Goal: Task Accomplishment & Management: Complete application form

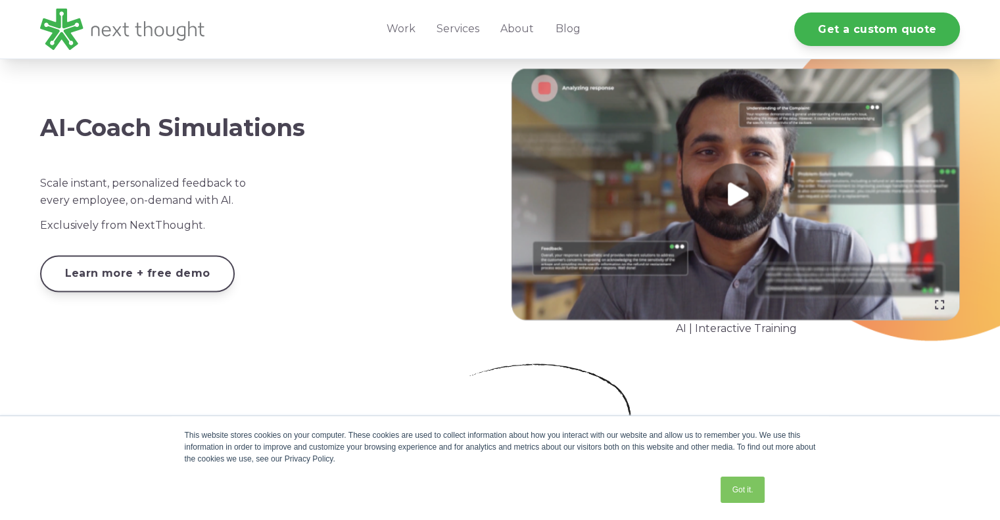
scroll to position [2156, 0]
click at [410, 29] on link "Work" at bounding box center [401, 29] width 50 height 59
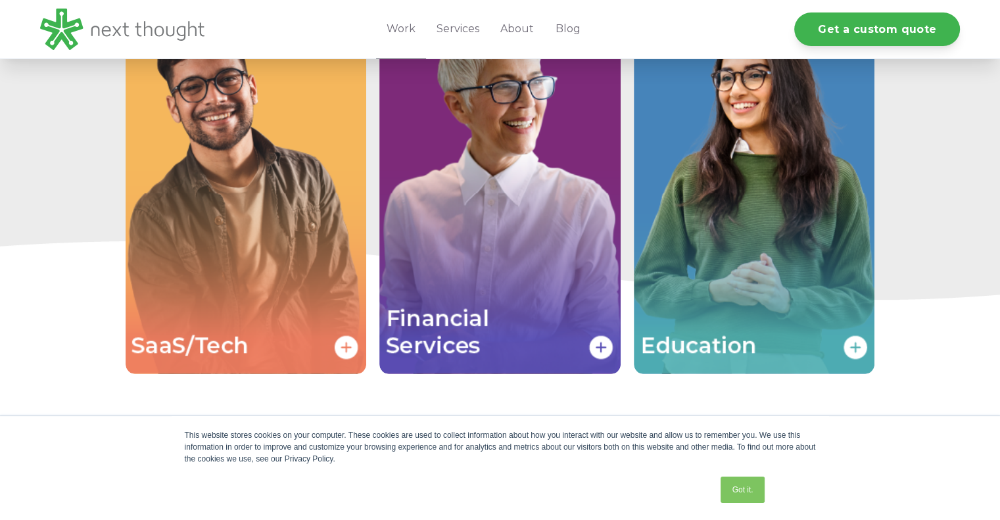
scroll to position [2864, 0]
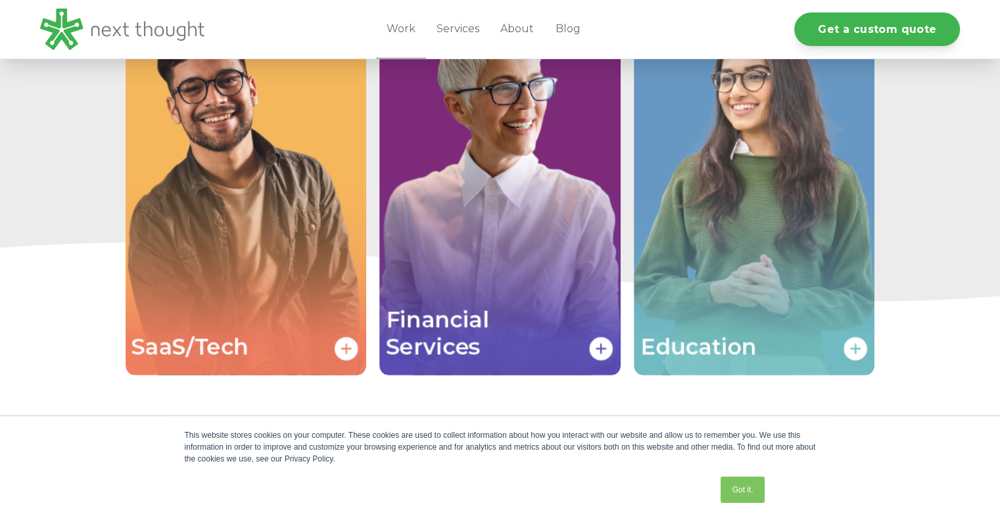
click at [715, 187] on img "Image grid with {{ image_count }} images." at bounding box center [754, 195] width 241 height 362
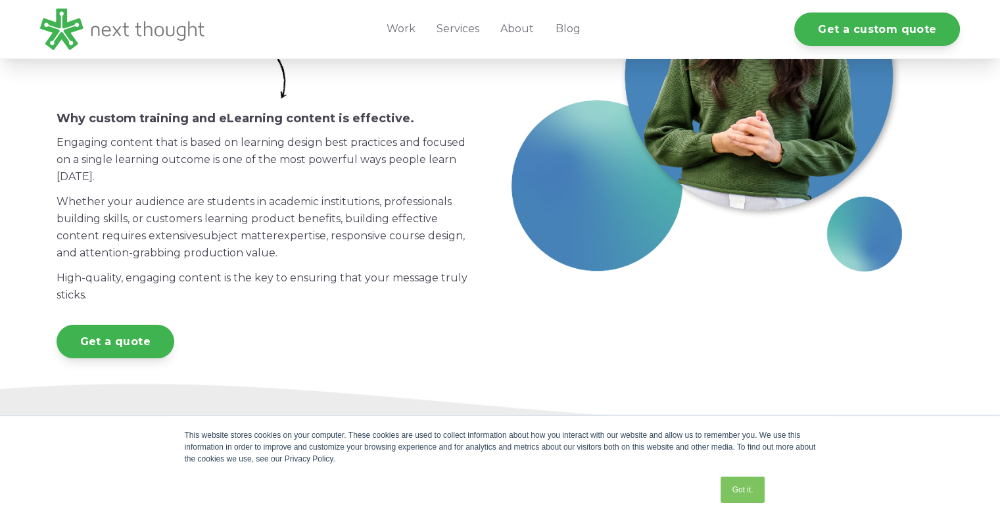
scroll to position [276, 0]
click at [519, 29] on link "About" at bounding box center [517, 29] width 55 height 59
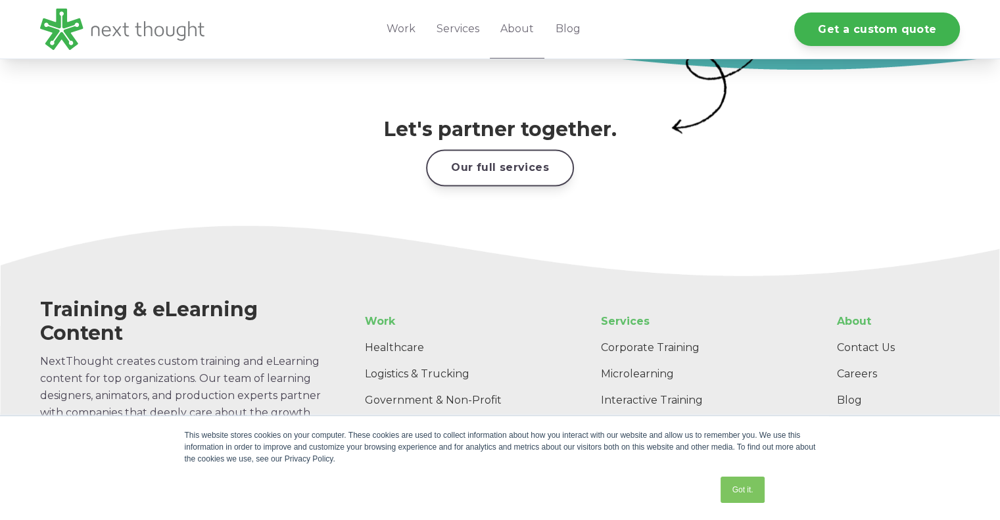
scroll to position [2022, 0]
click at [481, 153] on link "Our full services" at bounding box center [500, 167] width 148 height 36
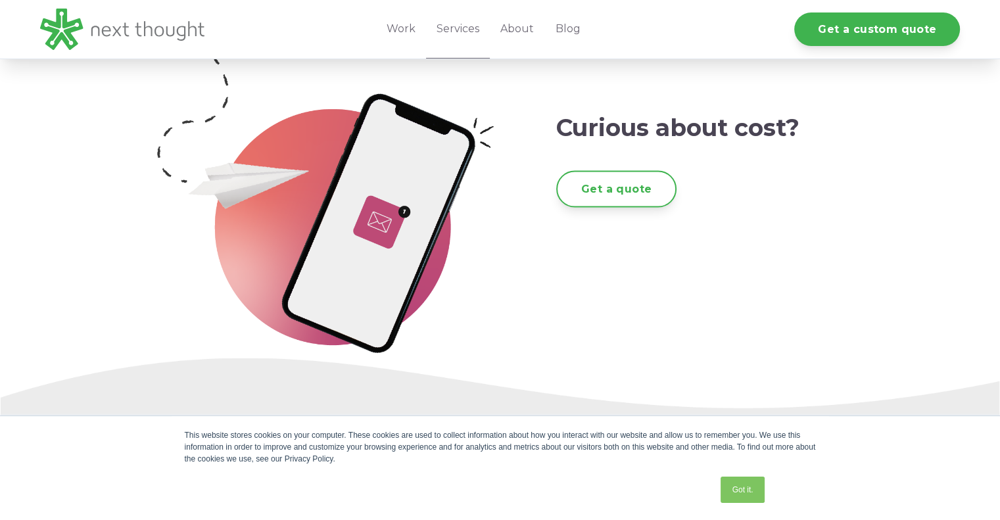
scroll to position [2356, 0]
click at [613, 191] on link "Get a quote" at bounding box center [616, 188] width 120 height 36
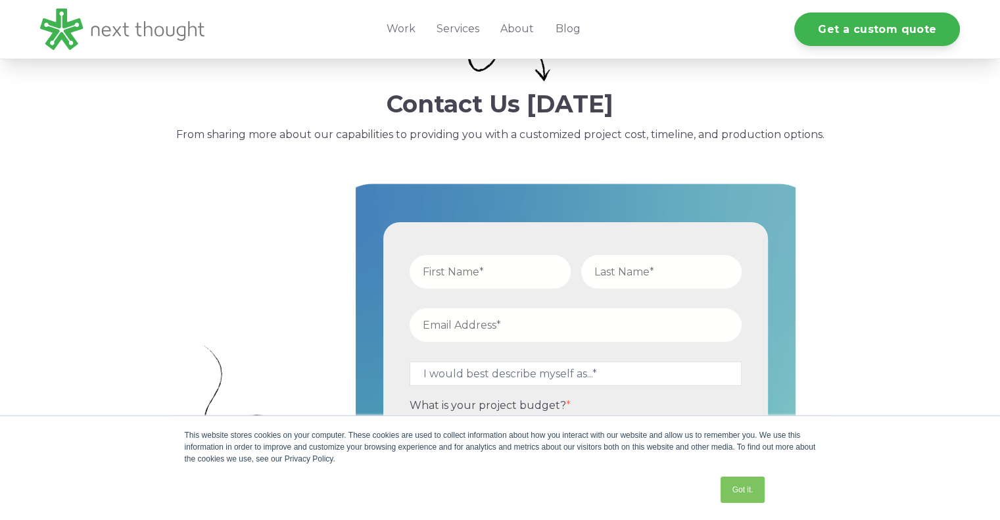
scroll to position [447, 0]
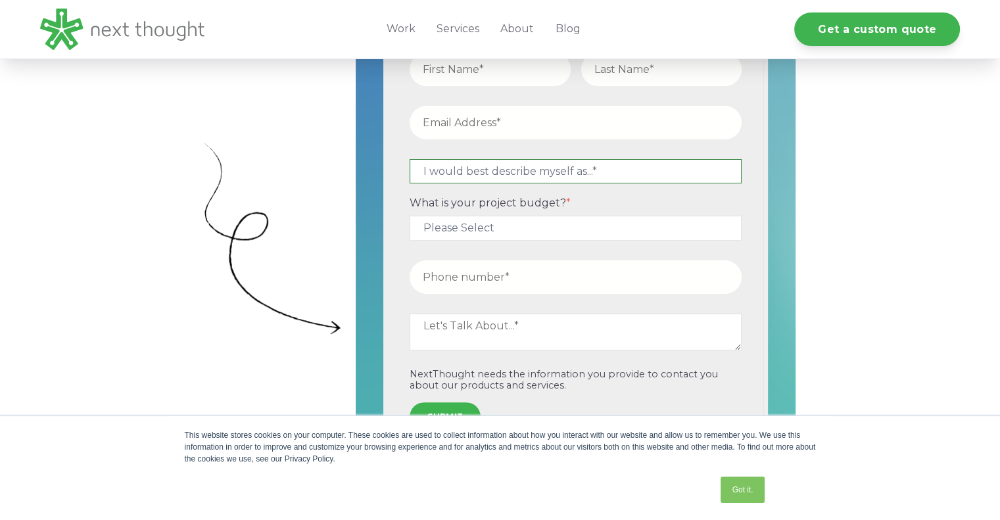
click at [496, 169] on select "I would best describe myself as...* Other I am an executive or owner of a compa…" at bounding box center [576, 171] width 332 height 24
select select "persona_9"
click at [410, 159] on select "I would best describe myself as...* Other I am an executive or owner of a compa…" at bounding box center [576, 171] width 332 height 24
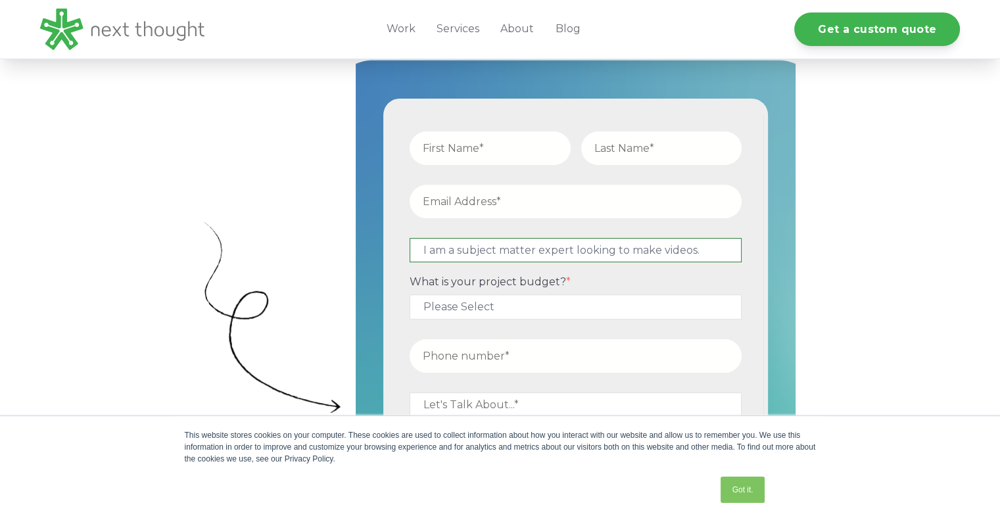
scroll to position [368, 0]
click at [476, 154] on input "text" at bounding box center [490, 149] width 161 height 34
type input "Steven"
type input "Smith"
type input "steven@appliedgeopolitics.com"
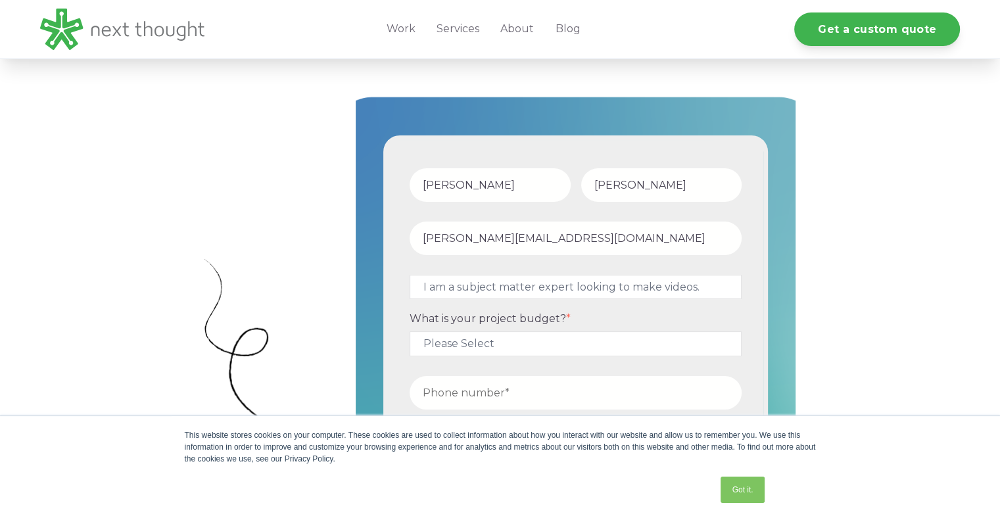
scroll to position [487, 0]
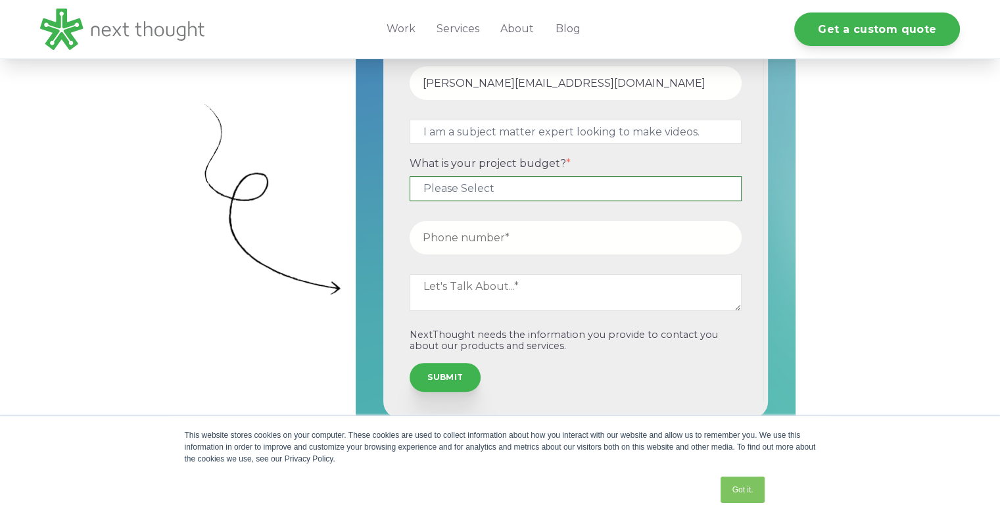
click at [429, 188] on select "Please Select $5,000 - $15,000 $15,000 - $25,000 $25,000 - $50,000 $50,000+" at bounding box center [576, 188] width 332 height 24
select select "$5,000 - $15,000"
click at [410, 176] on select "Please Select $5,000 - $15,000 $15,000 - $25,000 $25,000 - $50,000 $50,000+" at bounding box center [576, 188] width 332 height 24
click at [444, 287] on textarea at bounding box center [576, 292] width 332 height 37
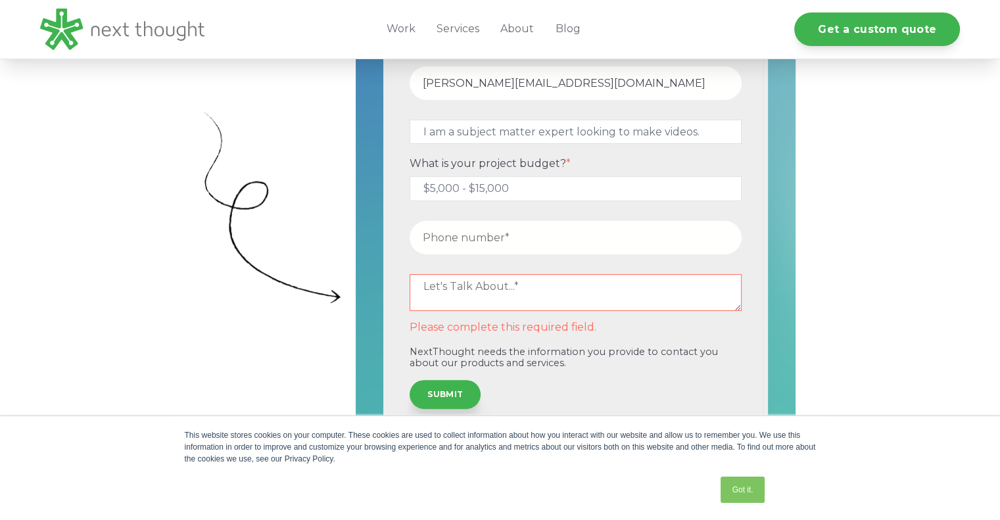
scroll to position [495, 0]
